Goal: Task Accomplishment & Management: Use online tool/utility

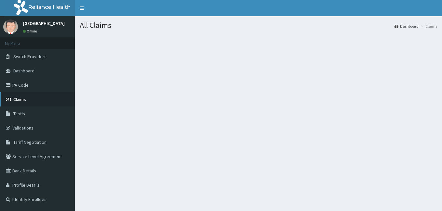
click at [34, 100] on link "Claims" at bounding box center [37, 99] width 75 height 14
click at [206, 156] on div "All Claims Dashboard Claims" at bounding box center [258, 121] width 367 height 211
